Goal: Task Accomplishment & Management: Use online tool/utility

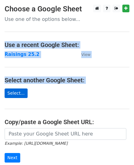
click at [14, 92] on main "Choose a Google Sheet Use one of the options below... Use a recent Google Sheet…" at bounding box center [67, 100] width 134 height 191
click at [14, 92] on link "Select..." at bounding box center [16, 94] width 23 height 10
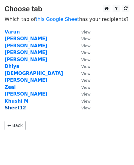
click at [18, 108] on strong "Sheet12" at bounding box center [16, 108] width 22 height 6
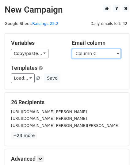
click at [120, 52] on select "Column A Column B Column C Column D Column E" at bounding box center [96, 54] width 49 height 10
select select "Column E"
click at [72, 49] on select "Column A Column B Column C Column D Column E" at bounding box center [96, 54] width 49 height 10
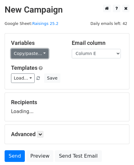
click at [40, 53] on link "Copy/paste..." at bounding box center [29, 54] width 37 height 10
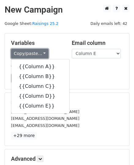
click at [40, 53] on link "Copy/paste..." at bounding box center [29, 54] width 37 height 10
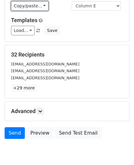
scroll to position [73, 0]
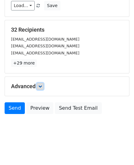
click at [41, 86] on icon at bounding box center [40, 87] width 4 height 4
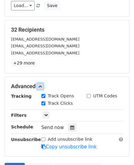
scroll to position [132, 0]
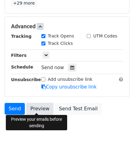
click at [38, 110] on link "Preview" at bounding box center [39, 109] width 27 height 12
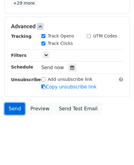
click at [16, 107] on link "Send" at bounding box center [15, 109] width 20 height 12
click at [18, 110] on link "Send" at bounding box center [15, 109] width 20 height 12
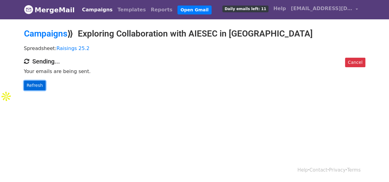
click at [39, 84] on link "Refresh" at bounding box center [35, 86] width 22 height 10
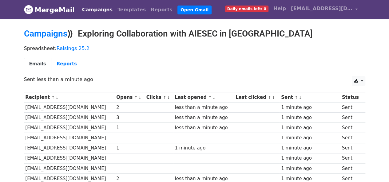
scroll to position [0, 0]
